Goal: Entertainment & Leisure: Consume media (video, audio)

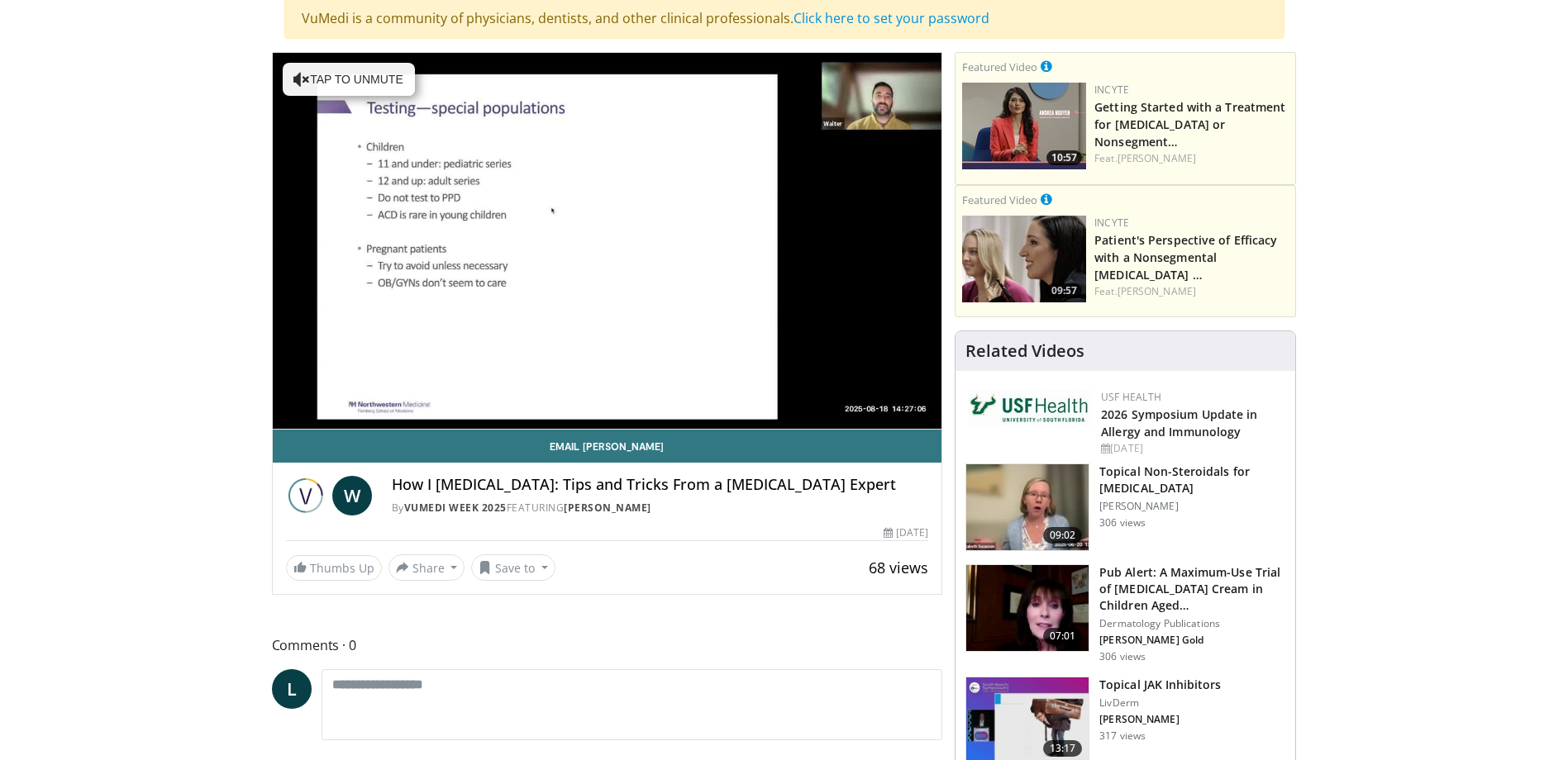
scroll to position [160, 0]
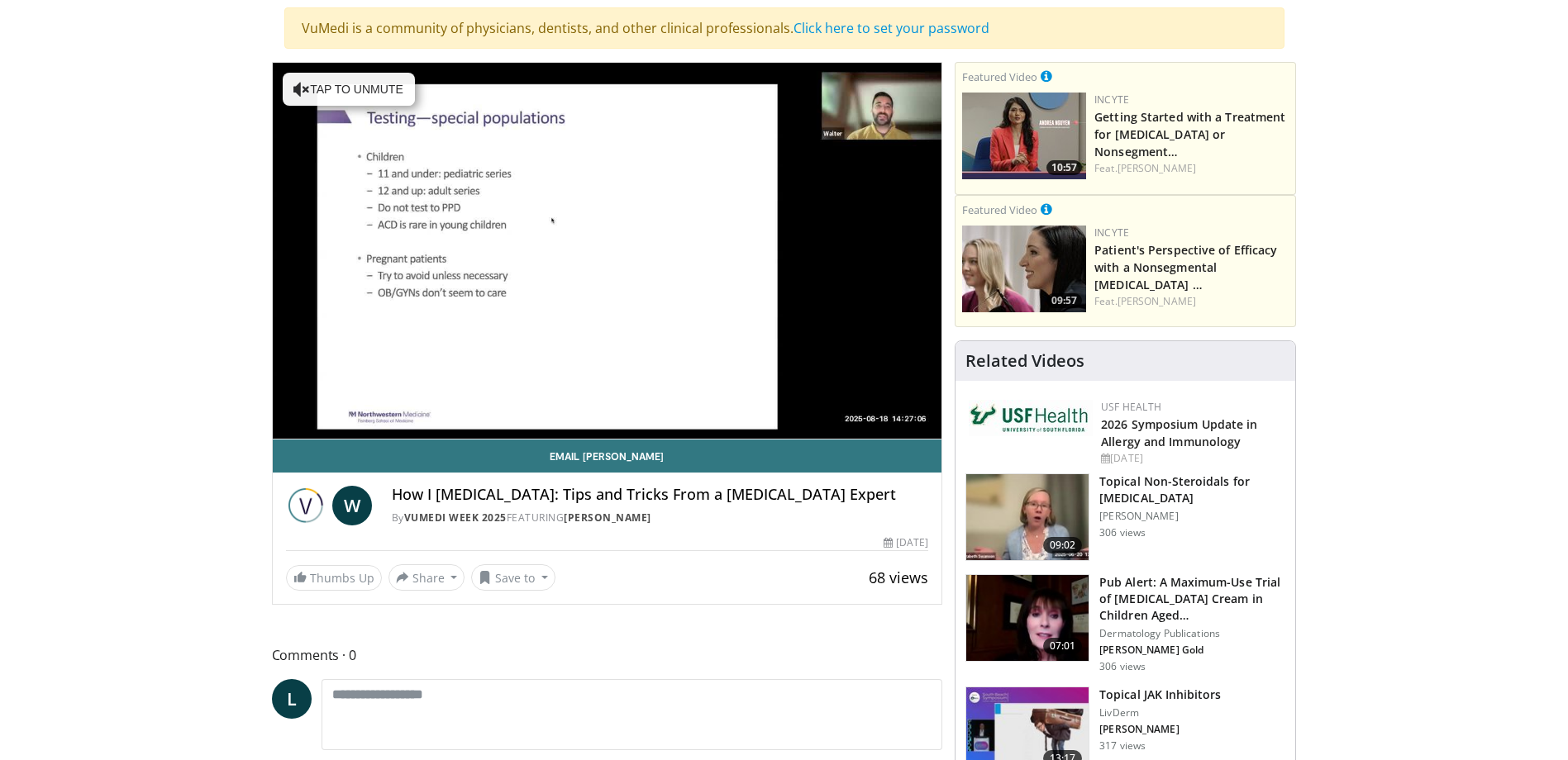
click at [649, 380] on div "10 seconds Tap to unmute" at bounding box center [607, 251] width 670 height 376
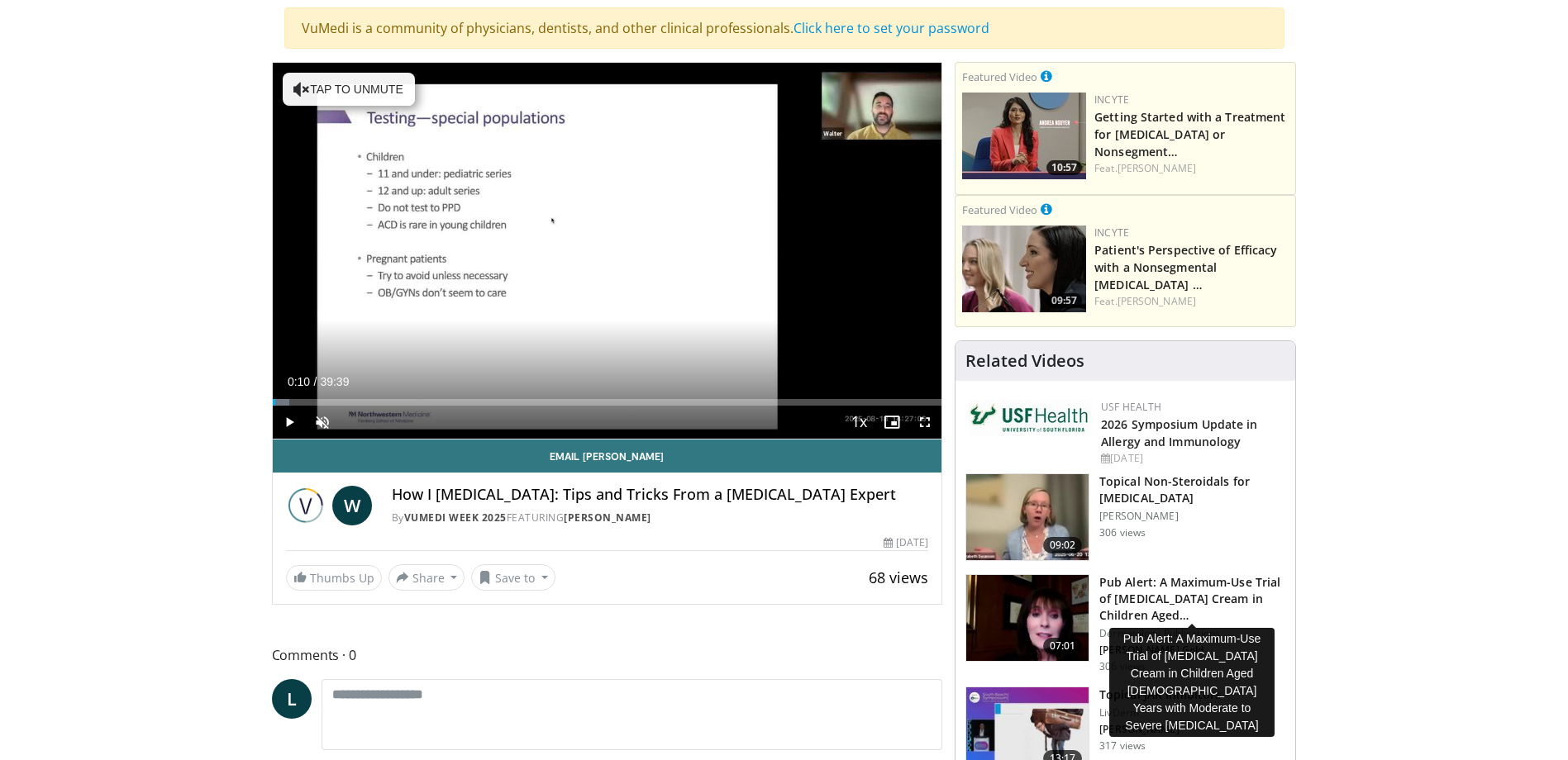
click at [1135, 591] on h3 "Pub Alert: A Maximum-Use Trial of [MEDICAL_DATA] Cream in Children Aged…" at bounding box center [1191, 598] width 186 height 50
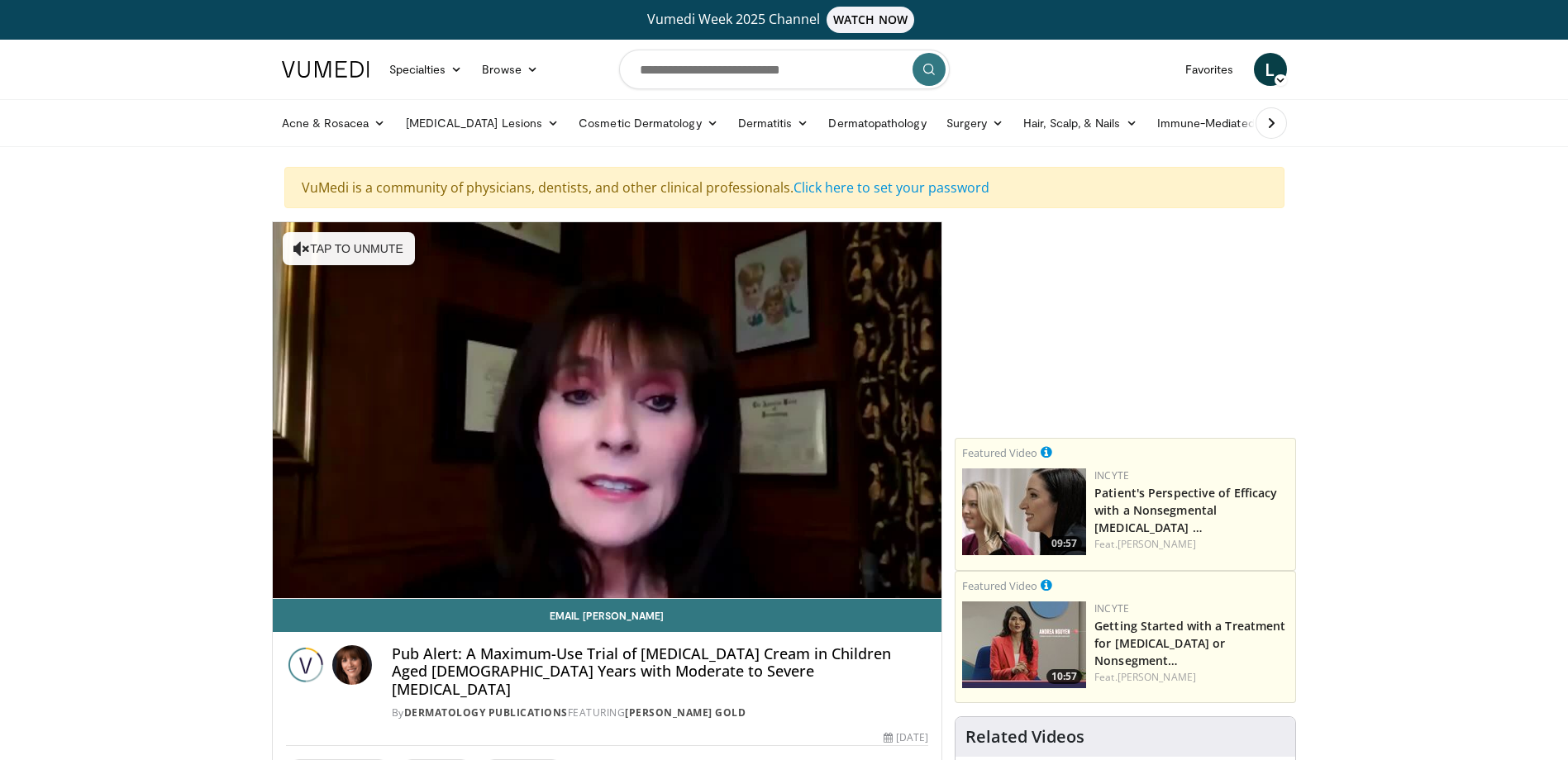
click at [604, 402] on div "10 seconds Tap to unmute" at bounding box center [607, 410] width 670 height 376
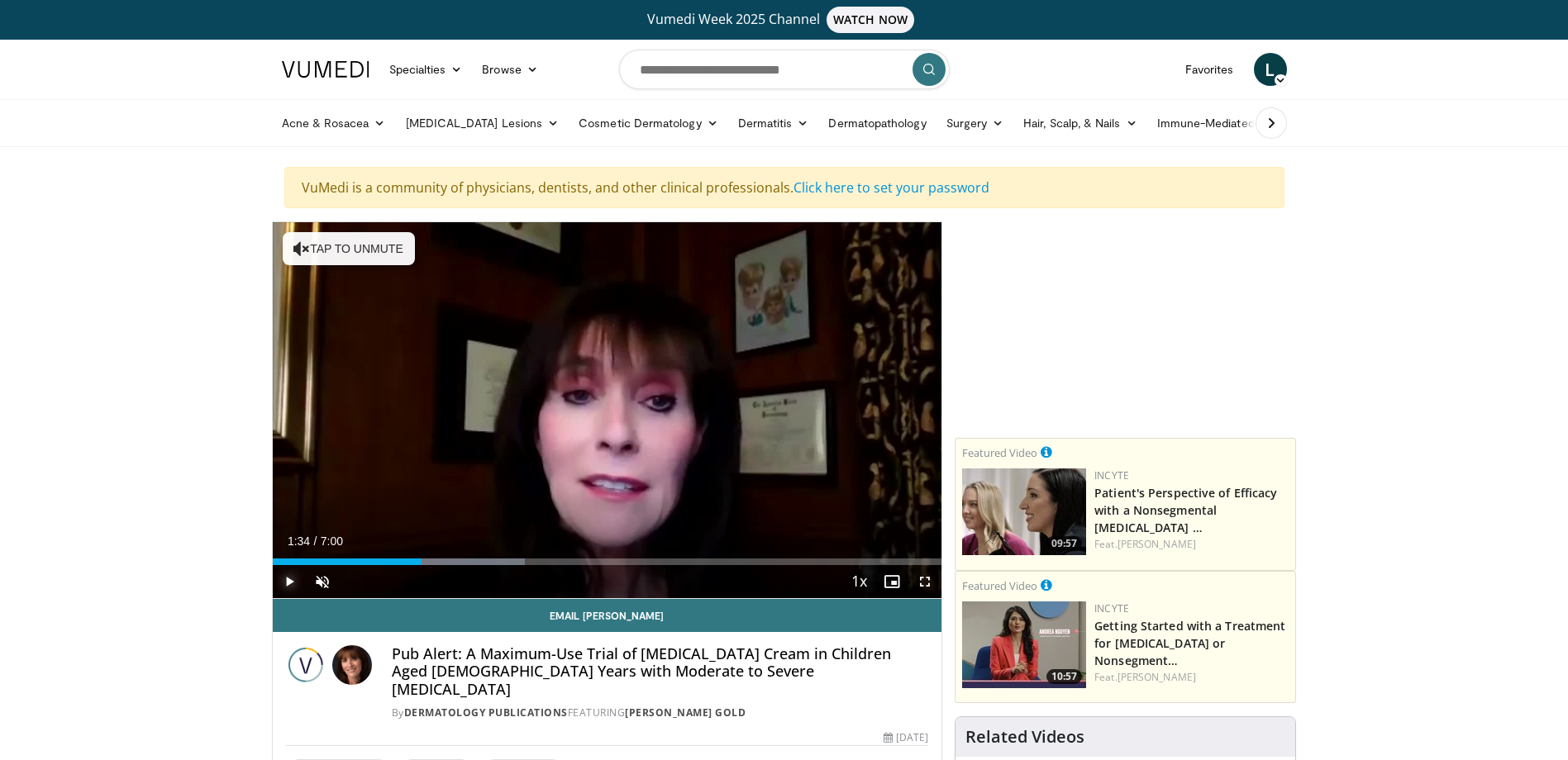
click at [287, 579] on span "Video Player" at bounding box center [289, 582] width 33 height 33
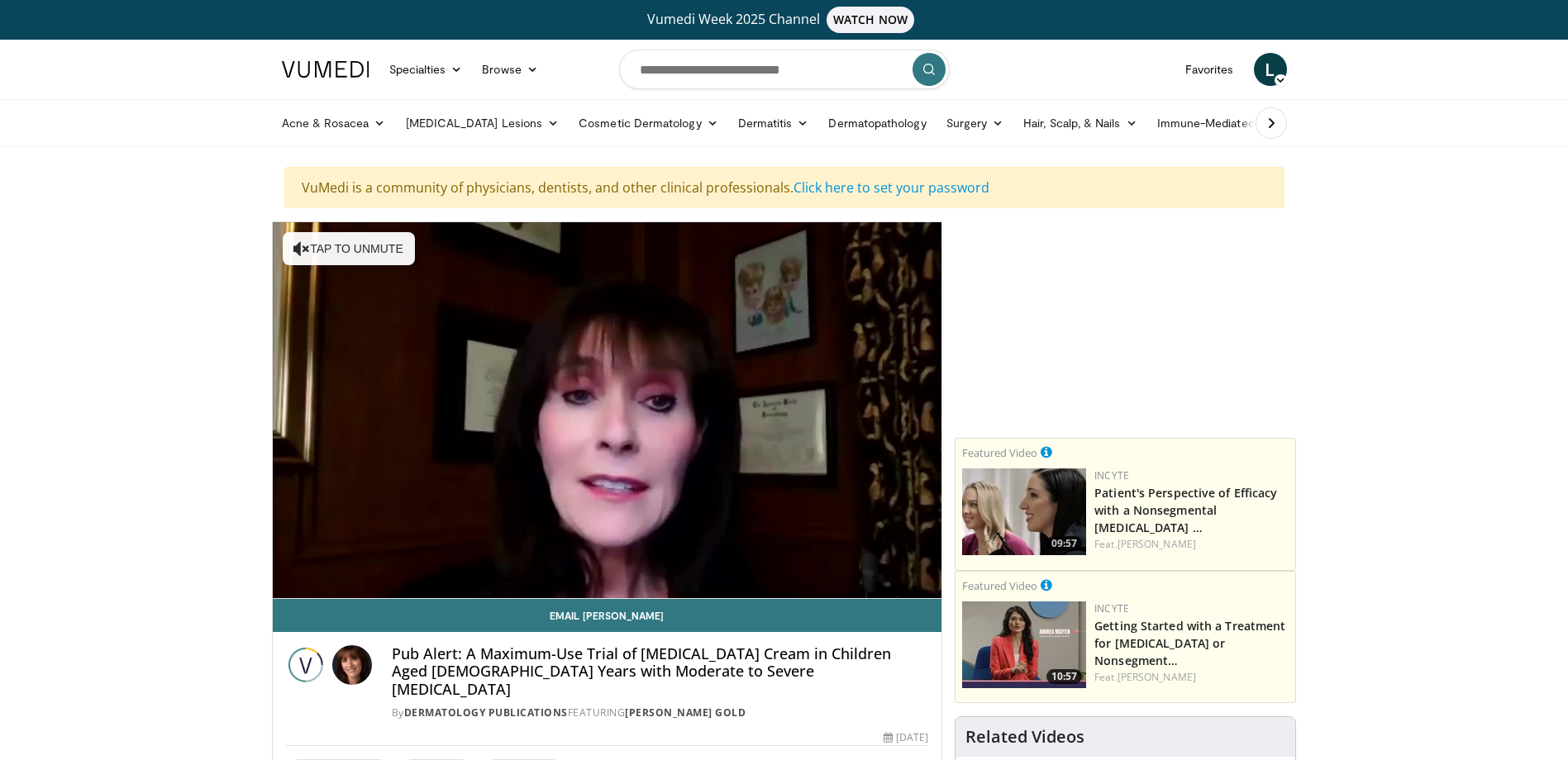
click at [286, 583] on div "10 seconds Tap to unmute" at bounding box center [607, 410] width 670 height 376
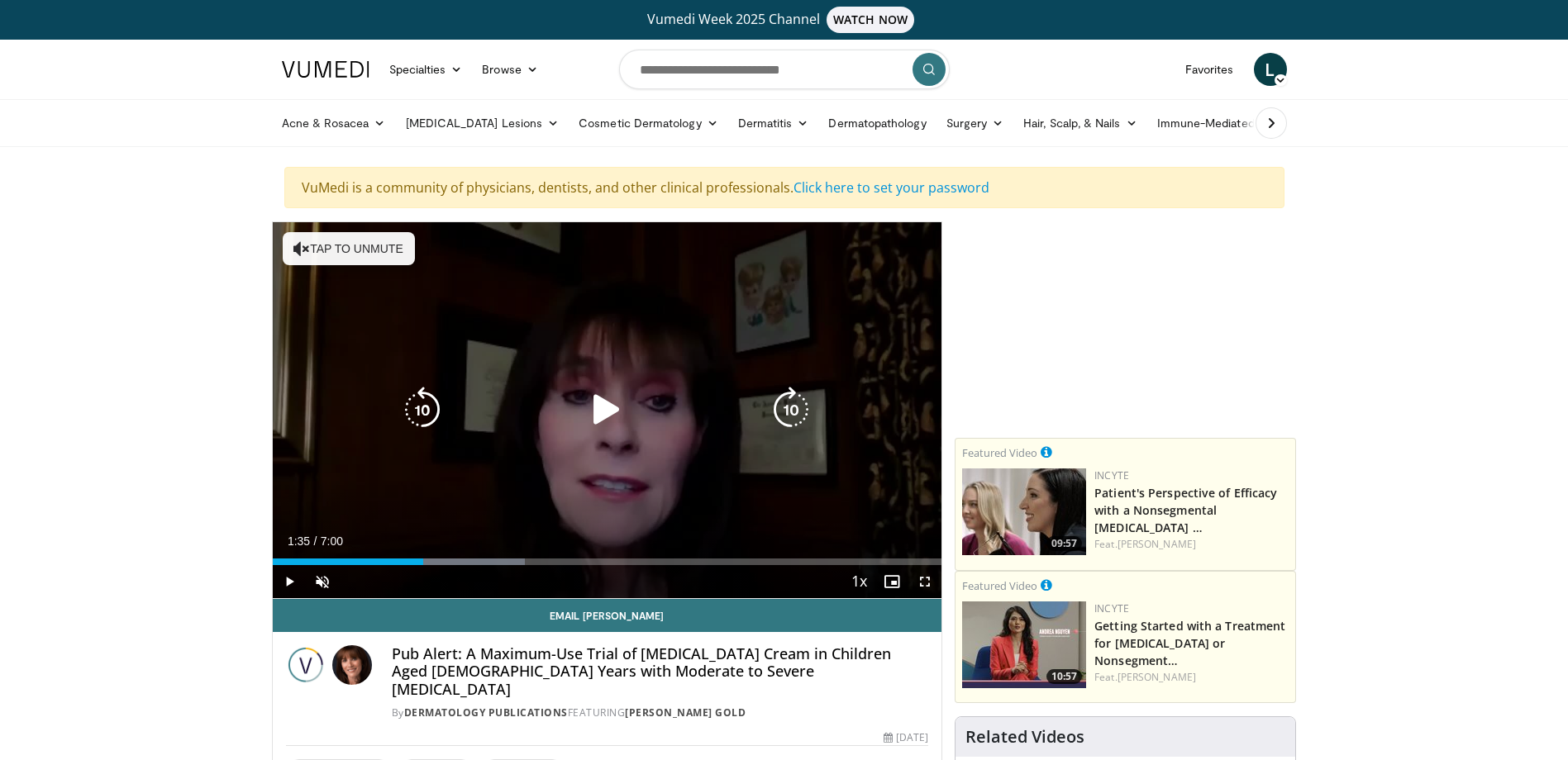
click at [605, 411] on icon "Video Player" at bounding box center [606, 410] width 47 height 47
